Goal: Task Accomplishment & Management: Complete application form

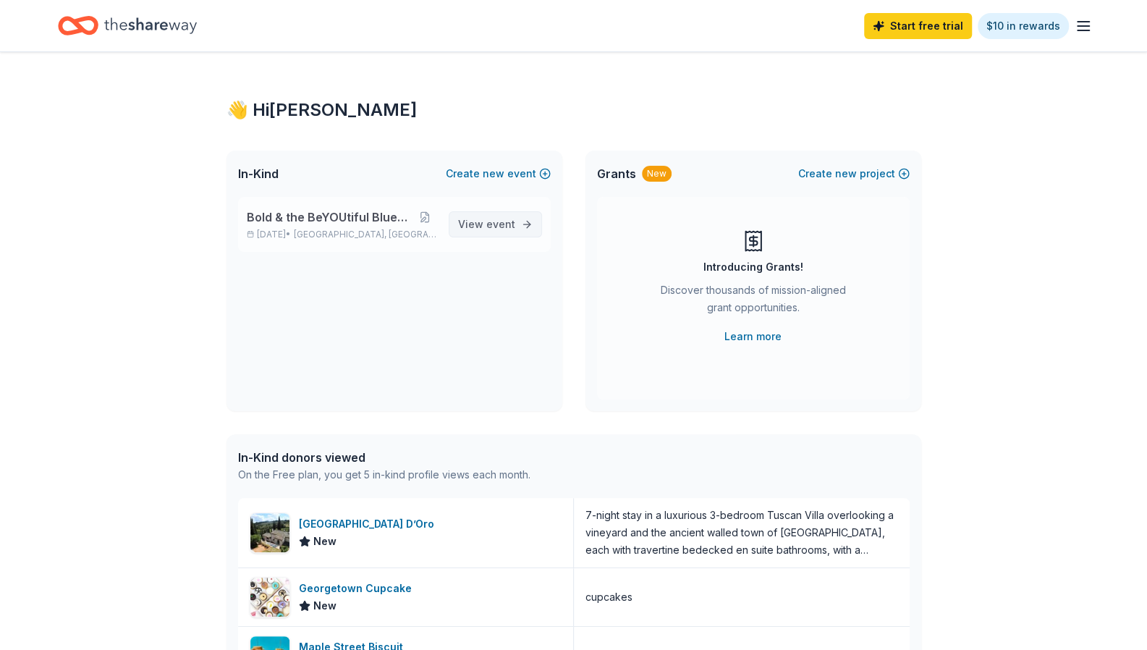
click at [464, 220] on span "View event" at bounding box center [486, 224] width 57 height 17
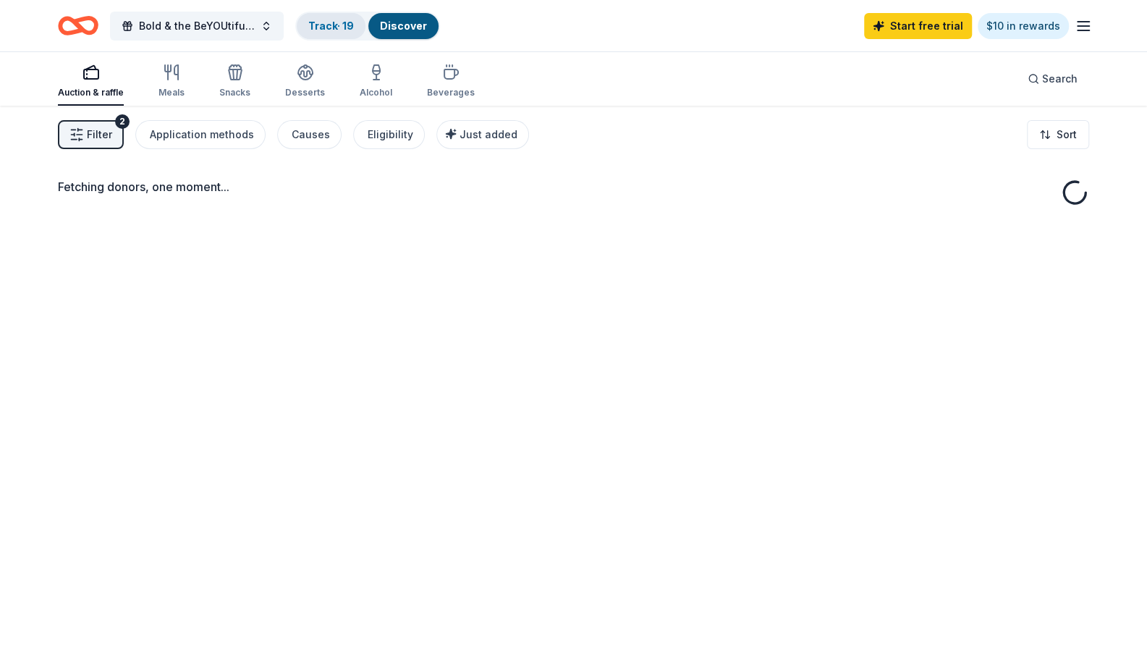
click at [341, 26] on link "Track · 19" at bounding box center [331, 26] width 46 height 12
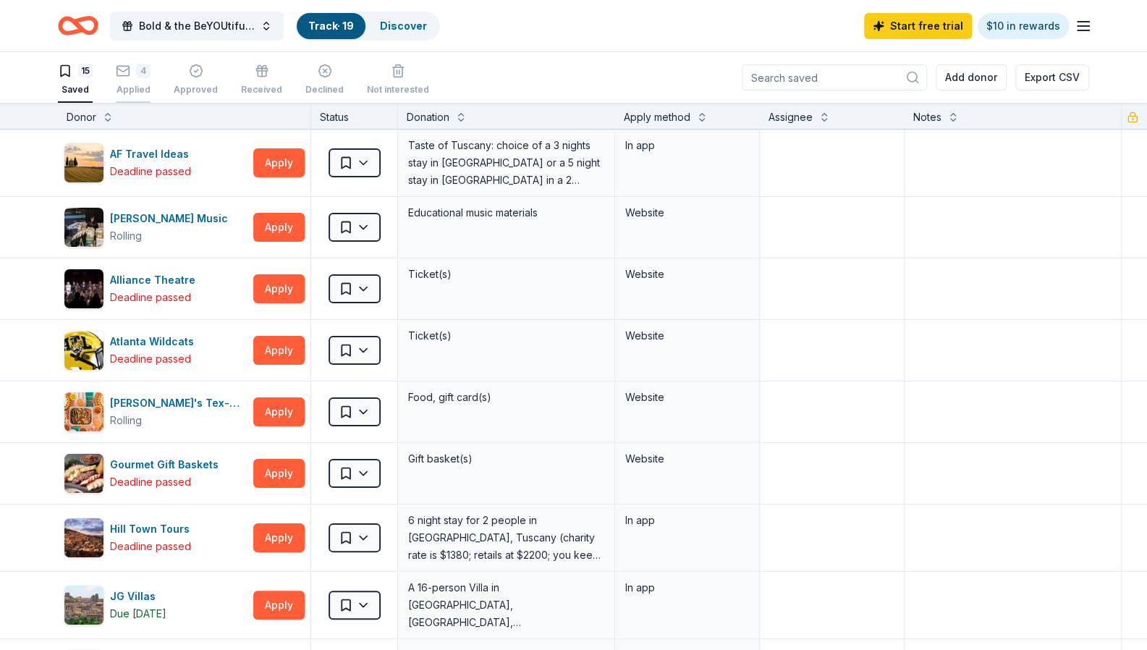
click at [119, 70] on icon "button" at bounding box center [123, 71] width 14 height 14
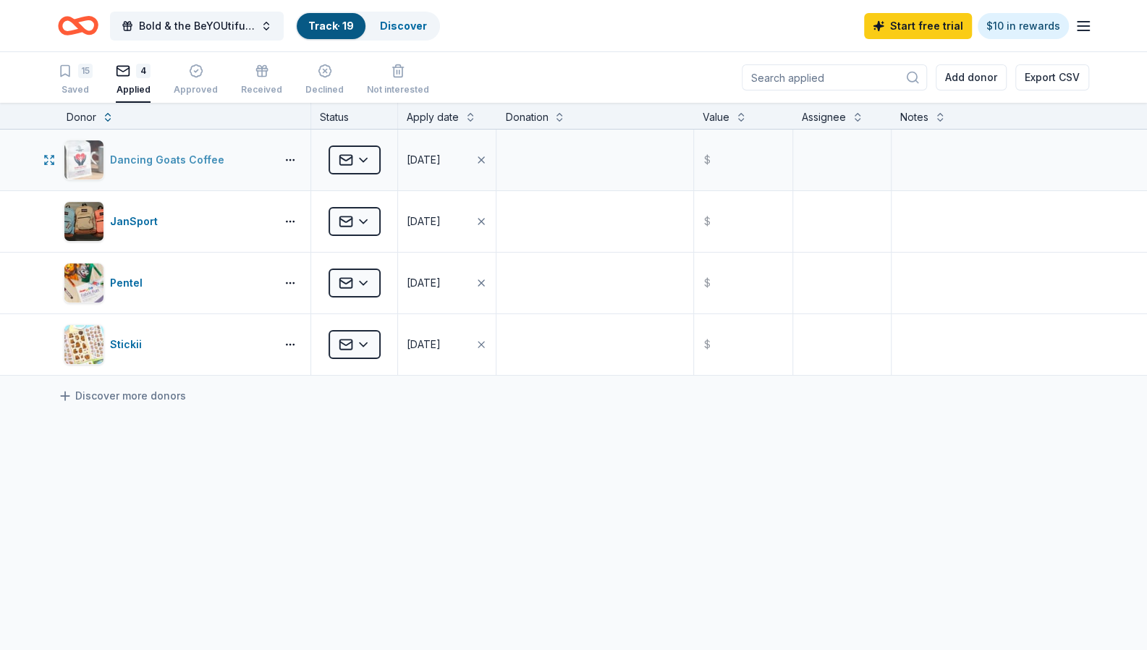
click at [154, 159] on div "Dancing Goats Coffee" at bounding box center [170, 159] width 120 height 17
click at [356, 157] on html "Bold & the BeYOUtiful Blueprint Tour Track · 19 Discover Start free trial $10 i…" at bounding box center [579, 325] width 1158 height 650
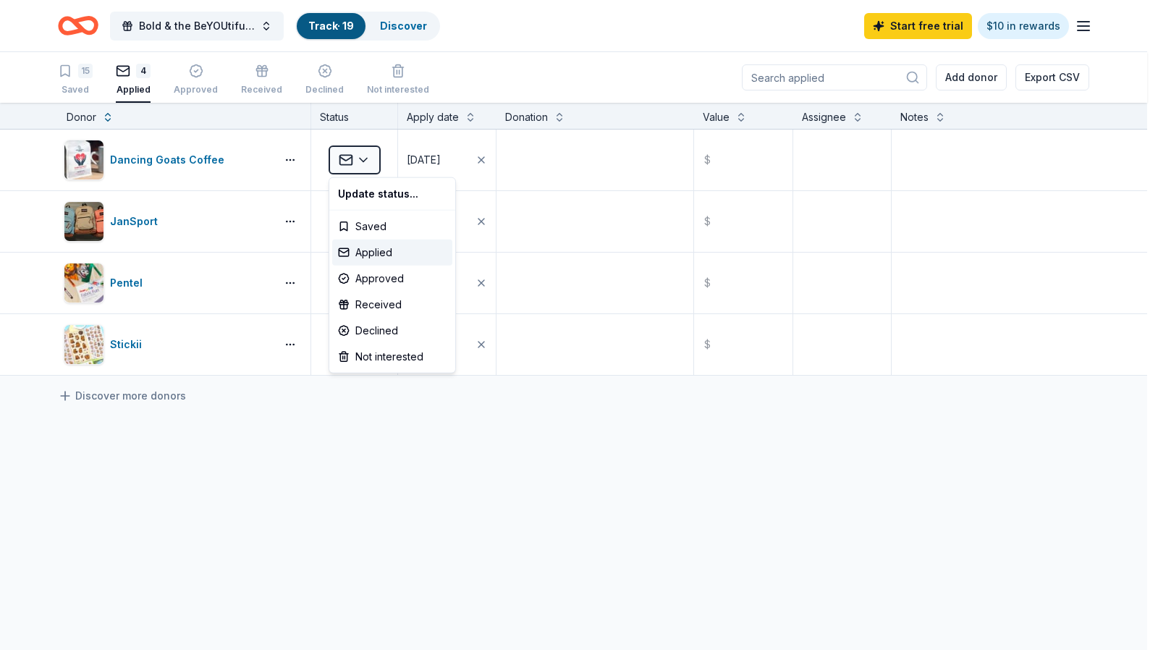
click at [255, 164] on html "Bold & the BeYOUtiful Blueprint Tour Track · 19 Discover Start free trial $10 i…" at bounding box center [579, 325] width 1158 height 650
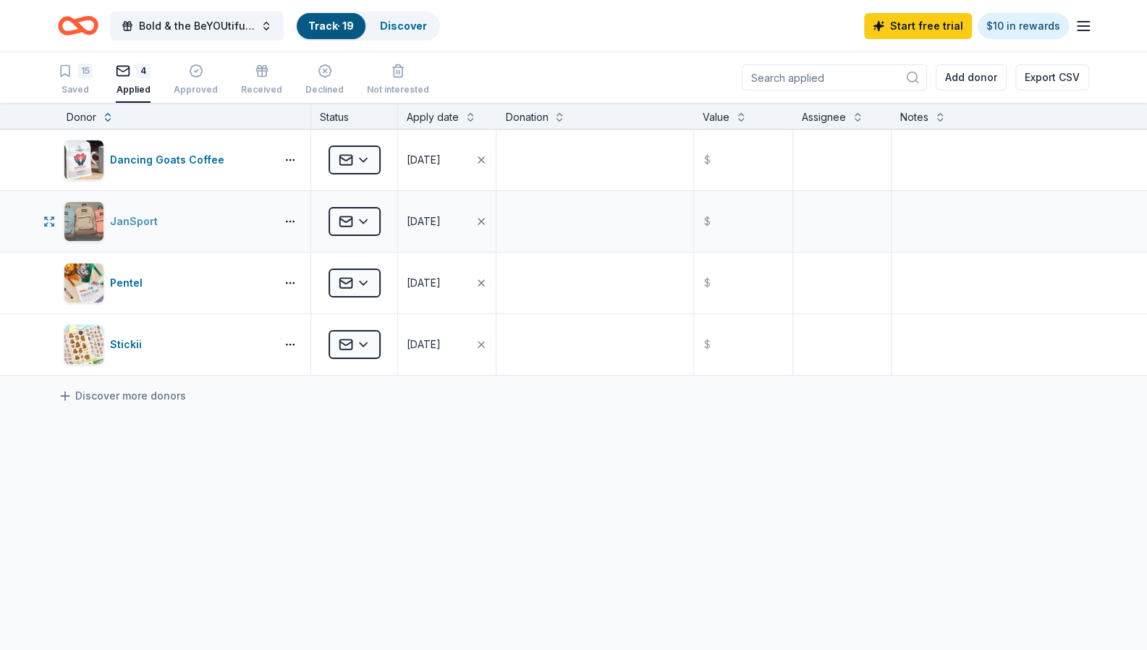
click at [140, 219] on div "JanSport" at bounding box center [137, 221] width 54 height 17
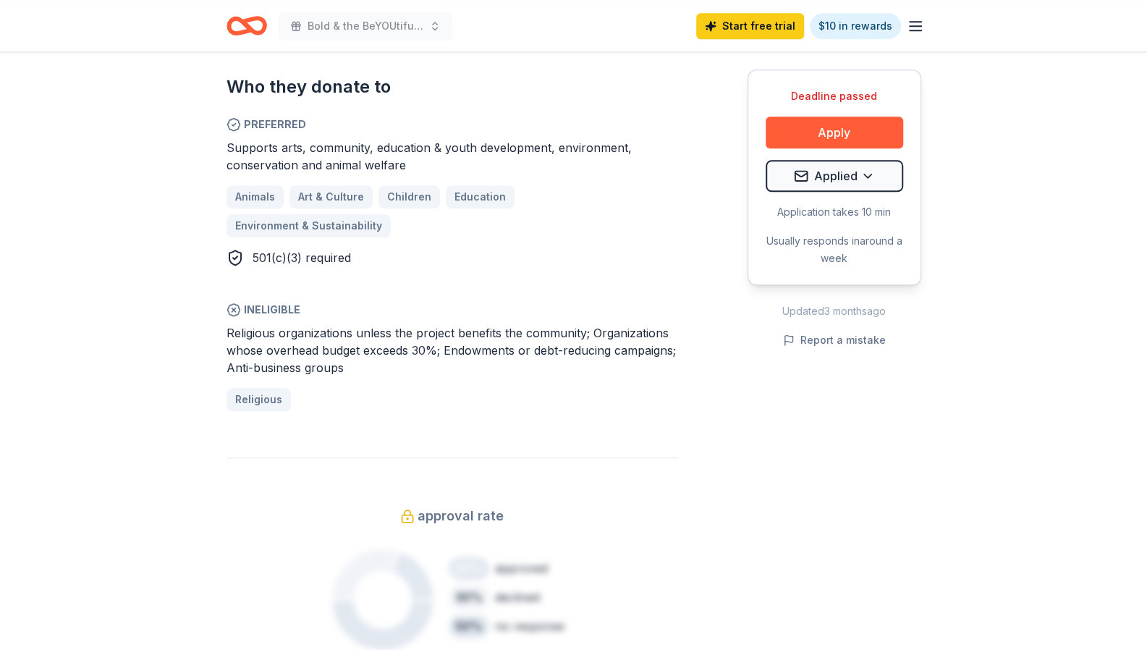
scroll to position [869, 0]
click at [917, 31] on icon "button" at bounding box center [915, 25] width 17 height 17
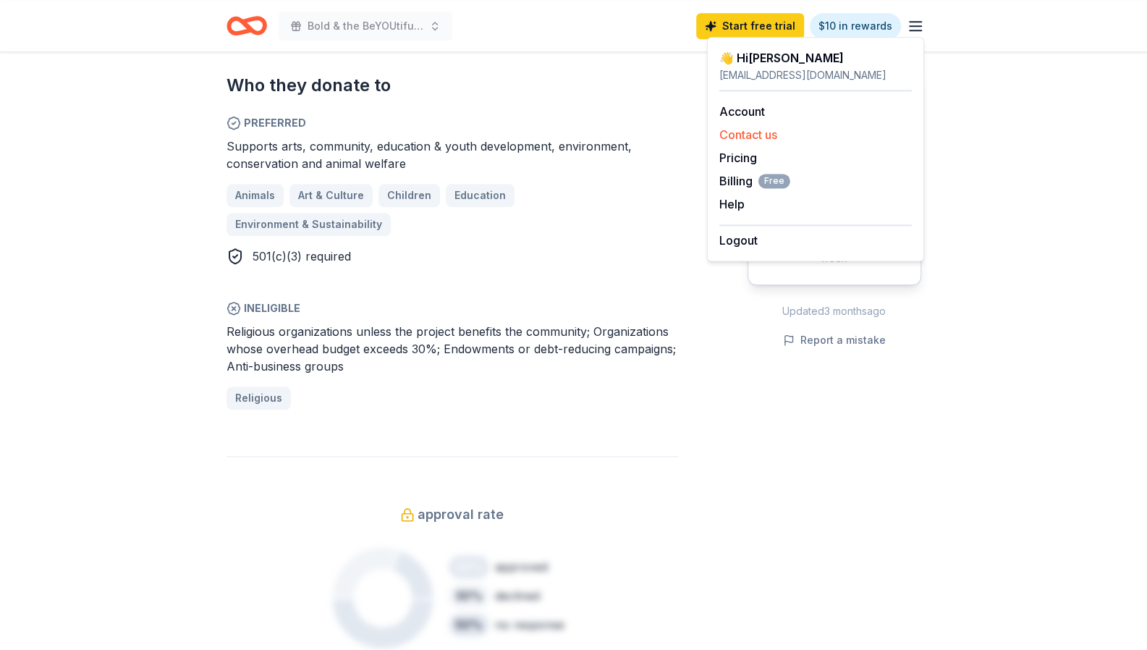
click at [838, 128] on div "Contact us" at bounding box center [815, 134] width 193 height 17
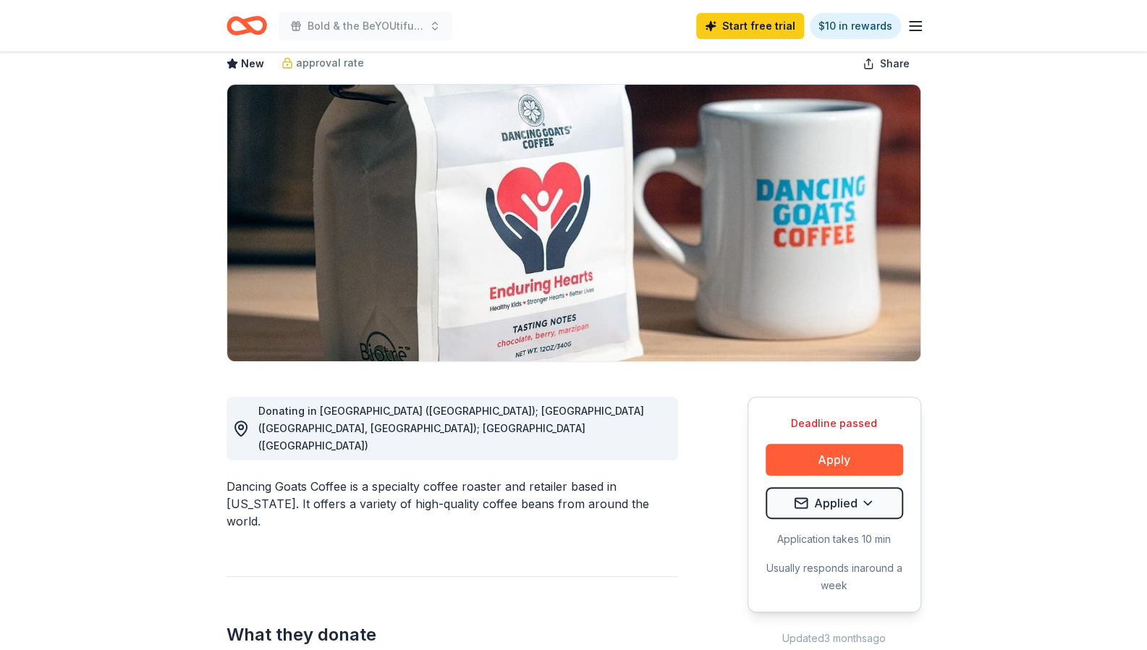
scroll to position [0, 0]
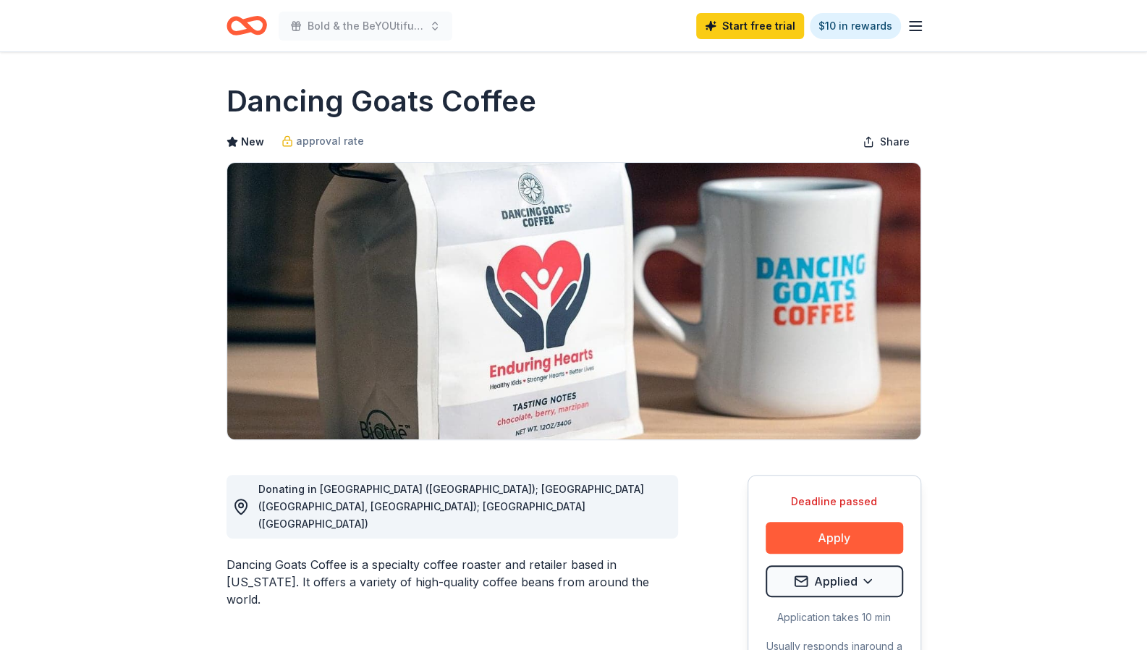
drag, startPoint x: 536, startPoint y: 100, endPoint x: 214, endPoint y: 95, distance: 322.8
click at [233, 88] on h1 "Dancing Goats Coffee" at bounding box center [382, 101] width 310 height 41
click at [237, 99] on h1 "Dancing Goats Coffee" at bounding box center [382, 101] width 310 height 41
click at [240, 101] on h1 "Dancing Goats Coffee" at bounding box center [382, 101] width 310 height 41
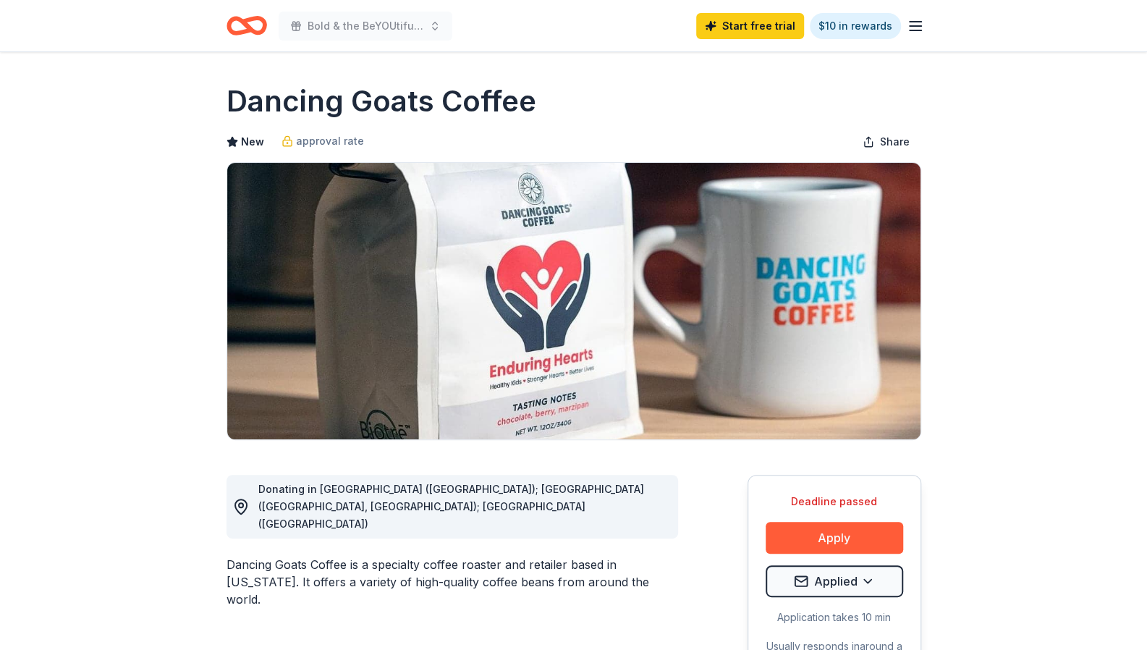
click at [240, 101] on h1 "Dancing Goats Coffee" at bounding box center [382, 101] width 310 height 41
click at [293, 106] on h1 "Dancing Goats Coffee" at bounding box center [382, 101] width 310 height 41
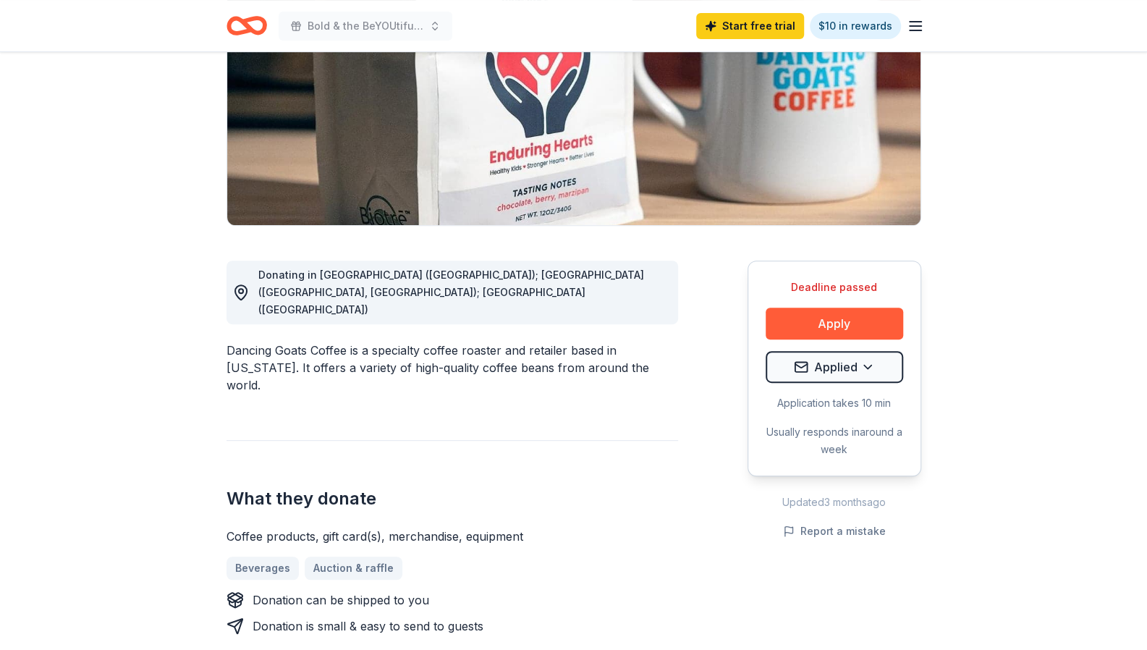
scroll to position [217, 0]
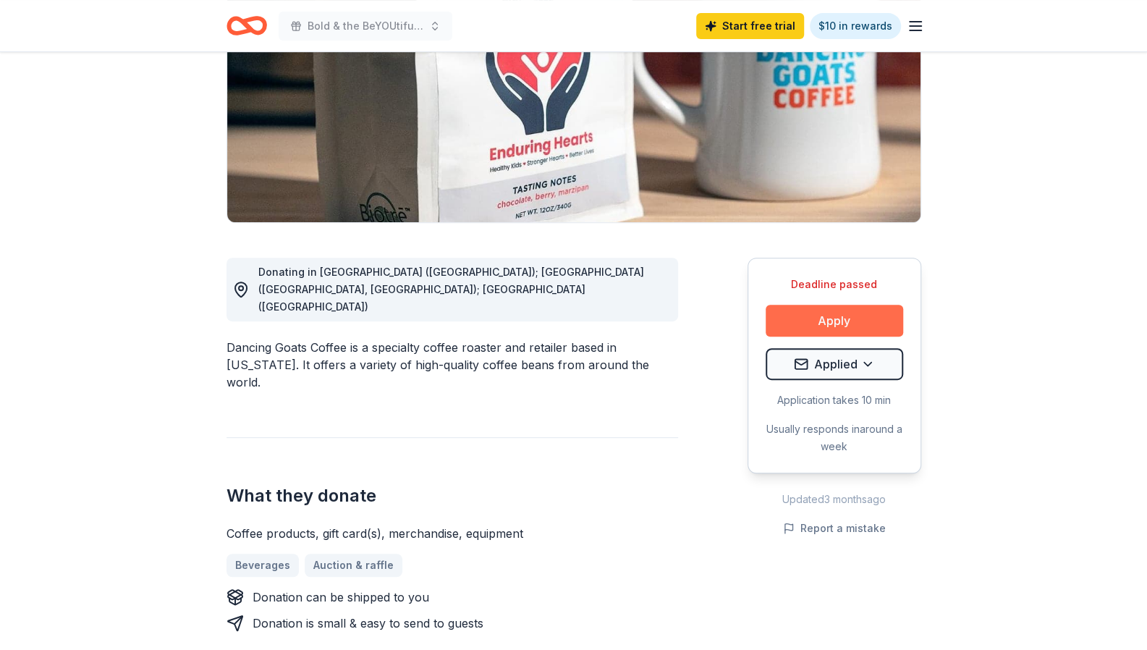
click at [853, 319] on button "Apply" at bounding box center [835, 321] width 138 height 32
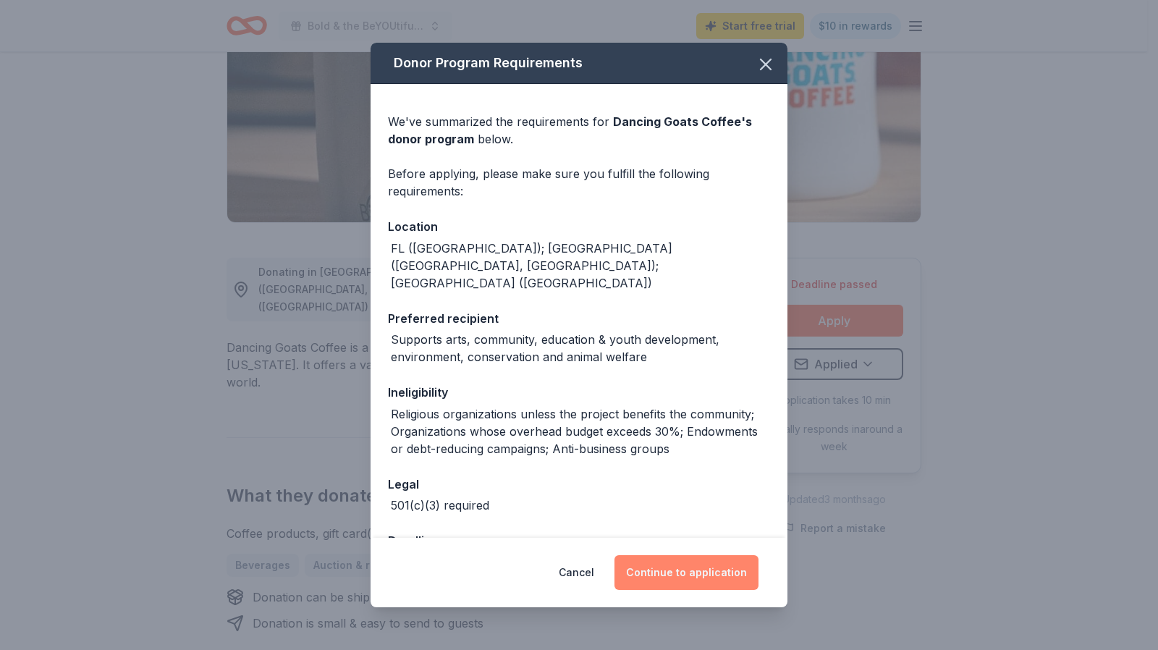
click at [700, 571] on button "Continue to application" at bounding box center [686, 572] width 144 height 35
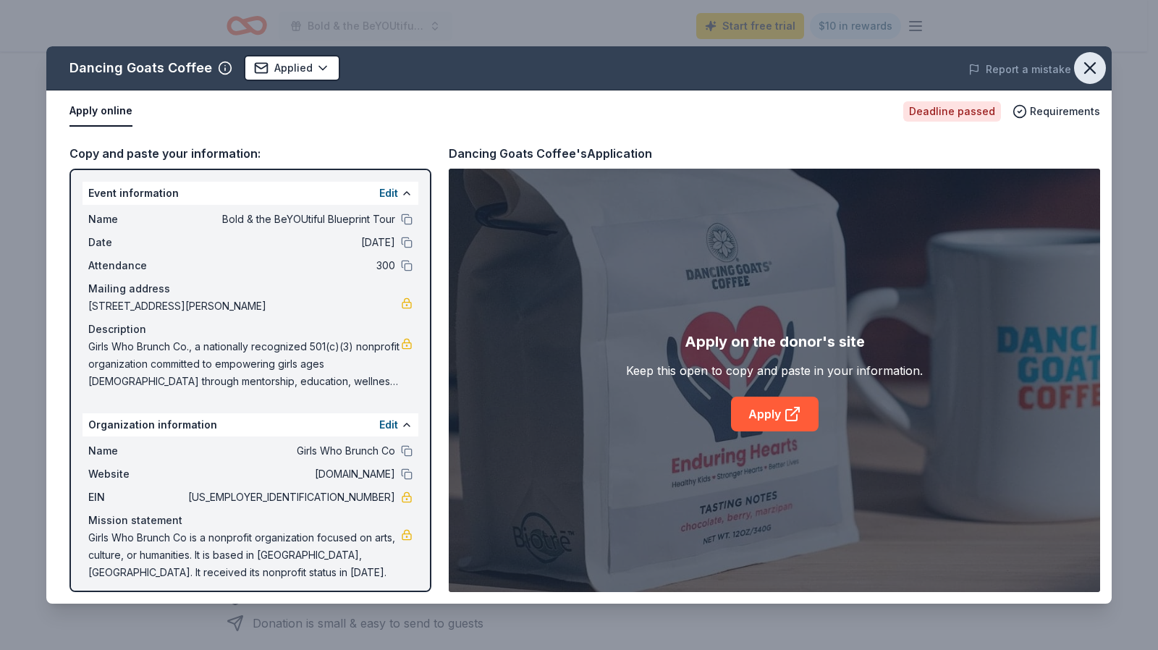
click at [1092, 74] on icon "button" at bounding box center [1090, 68] width 20 height 20
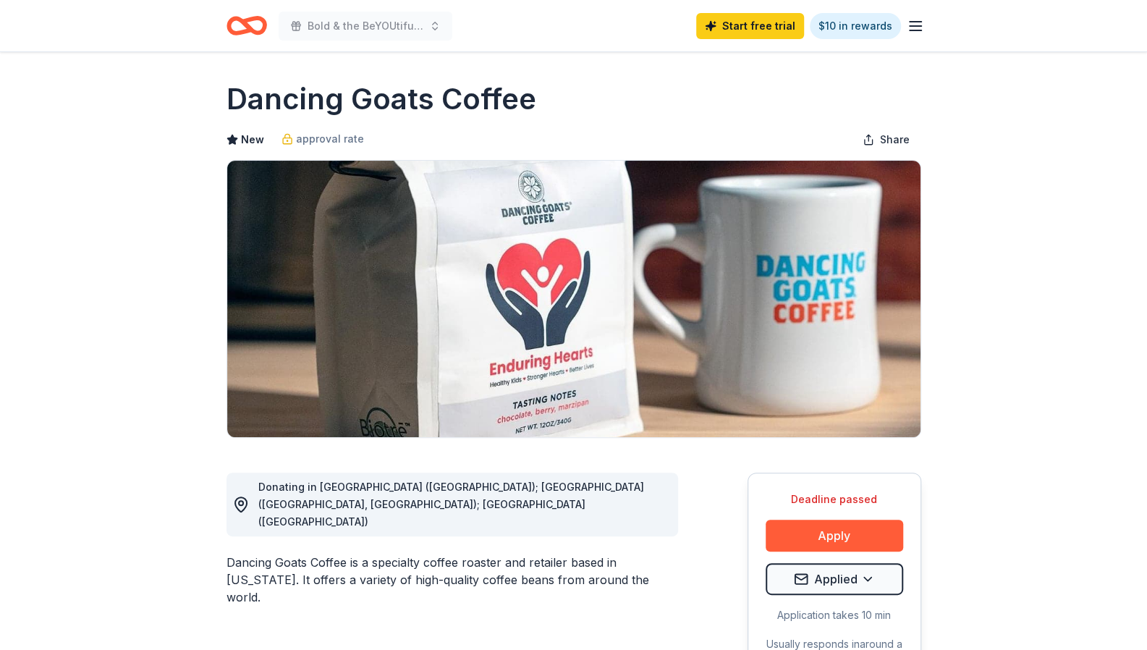
scroll to position [0, 0]
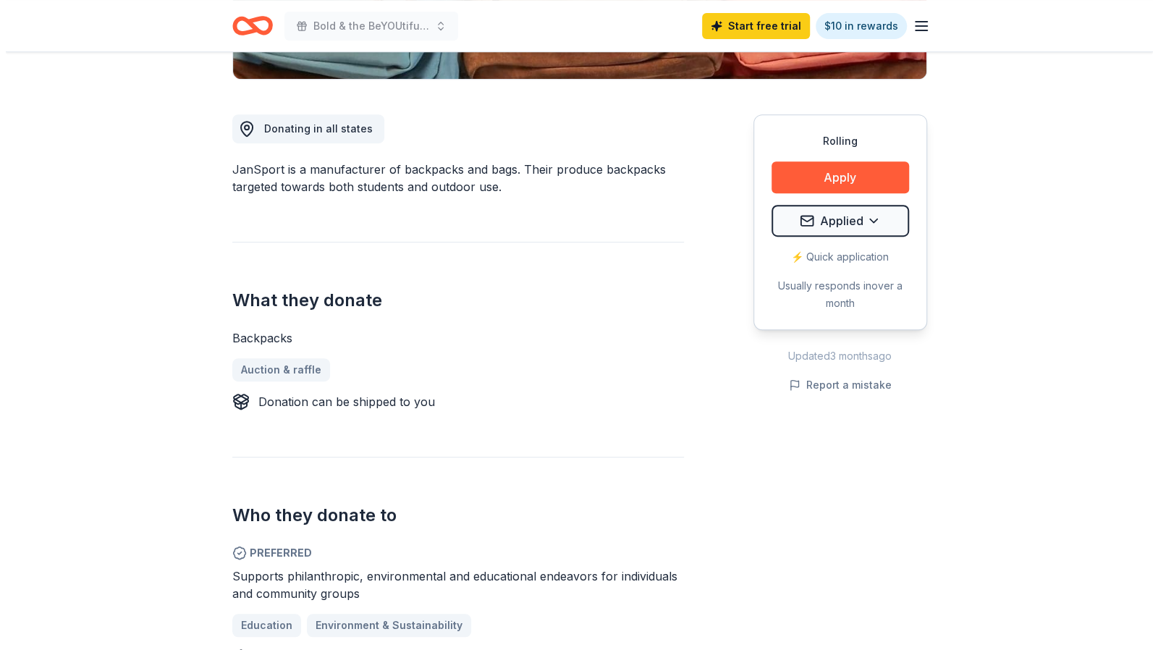
scroll to position [362, 0]
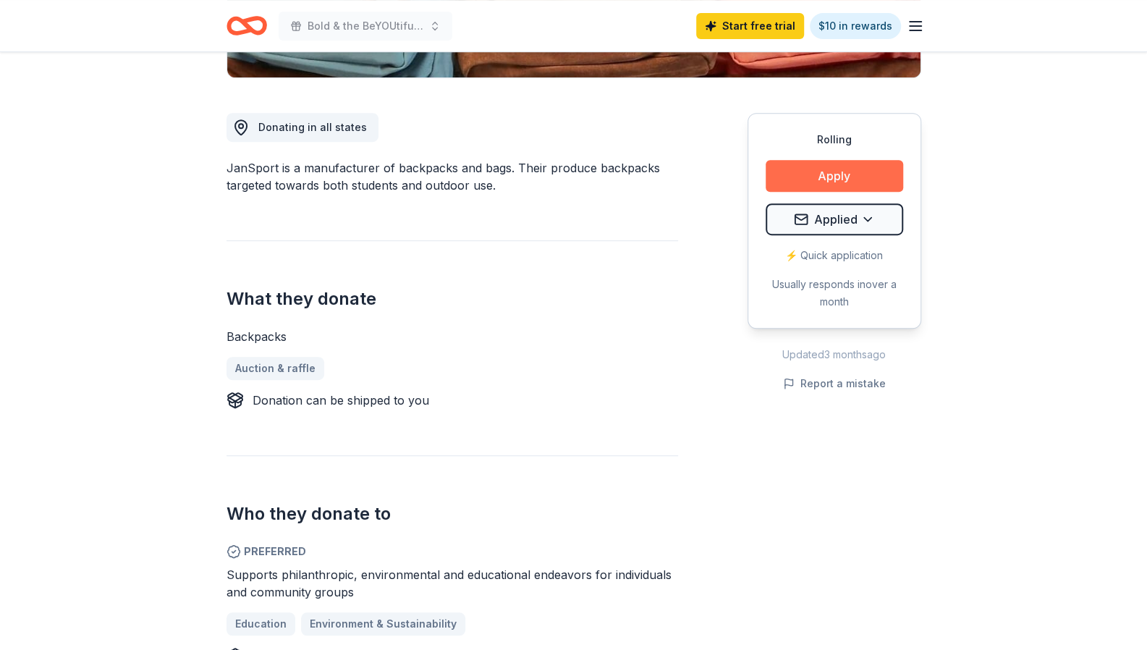
click at [834, 175] on button "Apply" at bounding box center [835, 176] width 138 height 32
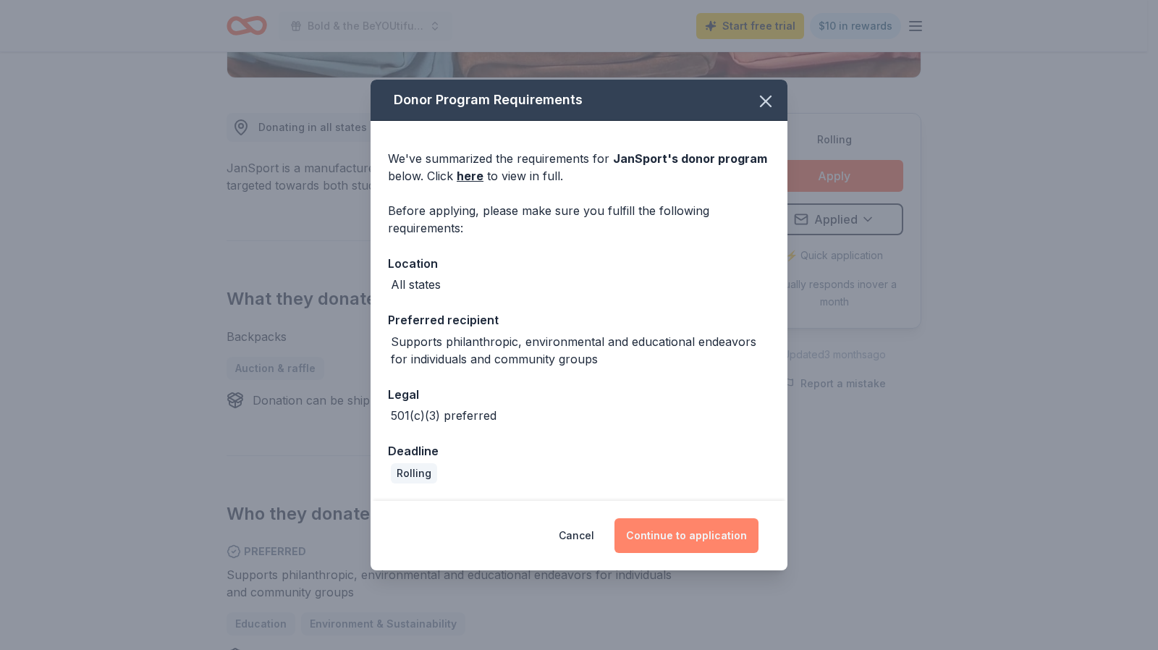
click at [688, 531] on button "Continue to application" at bounding box center [686, 535] width 144 height 35
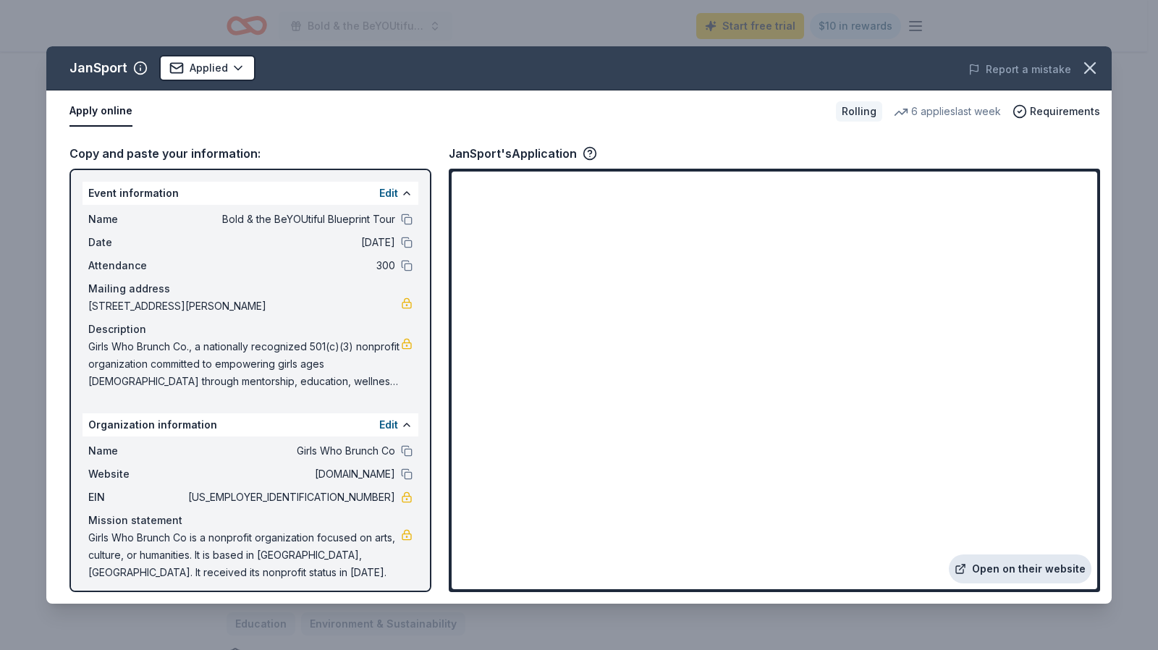
click at [1019, 564] on link "Open on their website" at bounding box center [1020, 568] width 143 height 29
